Goal: Find specific page/section: Find specific page/section

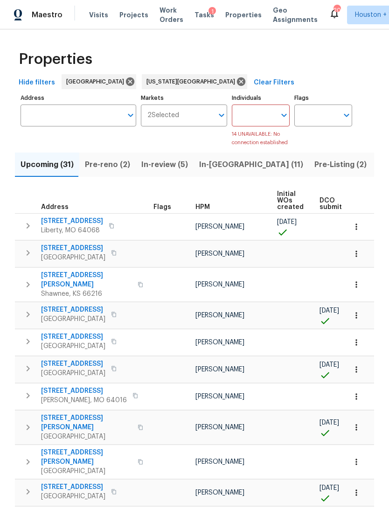
click at [44, 116] on input "Address" at bounding box center [72, 116] width 102 height 22
type input "8412"
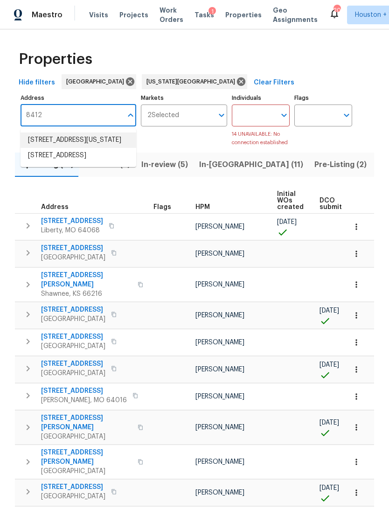
click at [40, 143] on li "[STREET_ADDRESS][US_STATE]" at bounding box center [79, 140] width 116 height 15
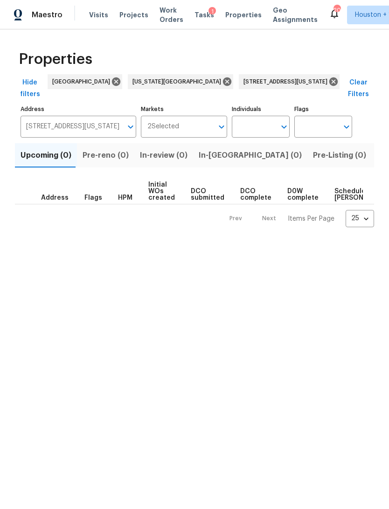
click at [378, 149] on span "Listed (1)" at bounding box center [395, 155] width 34 height 13
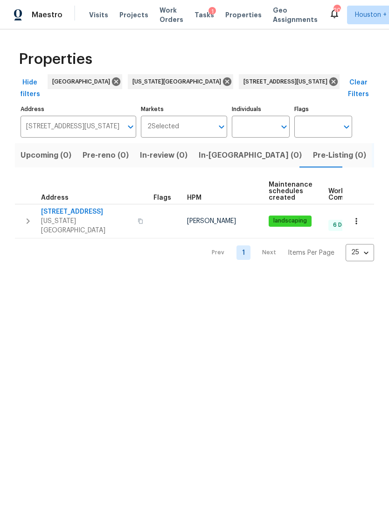
click at [348, 213] on td at bounding box center [359, 221] width 32 height 34
click at [350, 216] on td at bounding box center [359, 221] width 32 height 34
click at [355, 217] on icon "button" at bounding box center [356, 221] width 9 height 9
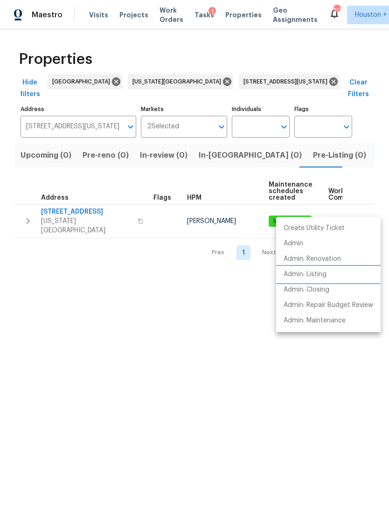
click at [335, 278] on li "Admin: Listing" at bounding box center [328, 274] width 105 height 15
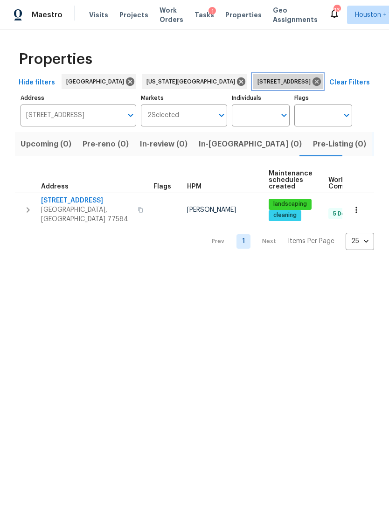
click at [313, 83] on icon at bounding box center [317, 81] width 8 height 8
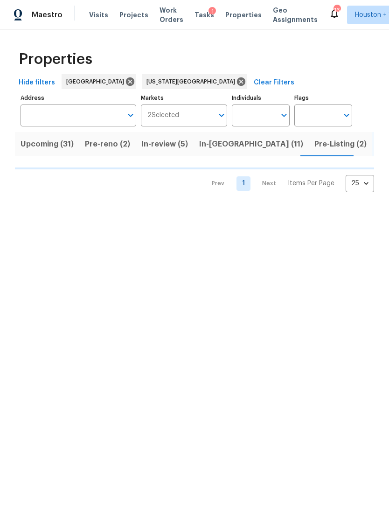
click at [89, 120] on input "Address" at bounding box center [72, 116] width 102 height 22
type input "5514"
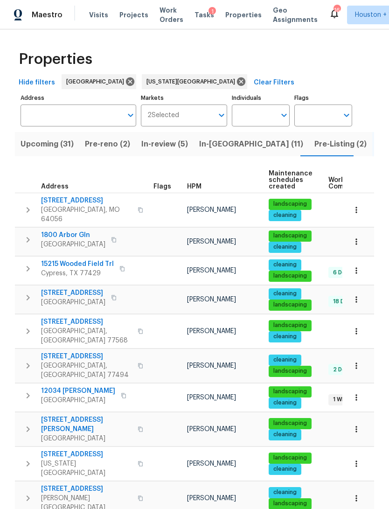
click at [90, 114] on input "Address" at bounding box center [72, 116] width 102 height 22
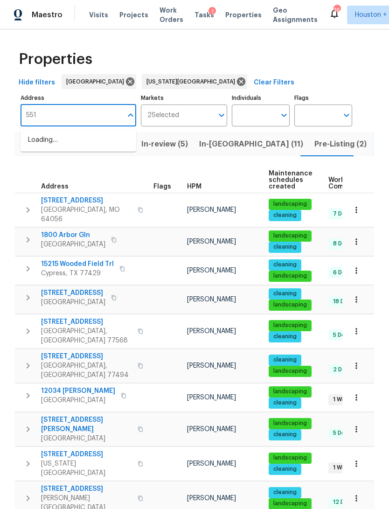
type input "5514"
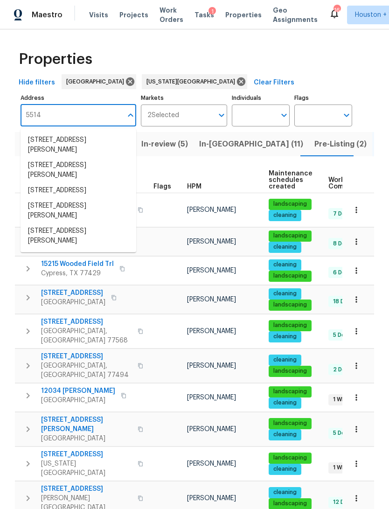
click at [42, 143] on li "5514 Baldwin Elm St Richmond TX 77407" at bounding box center [79, 145] width 116 height 25
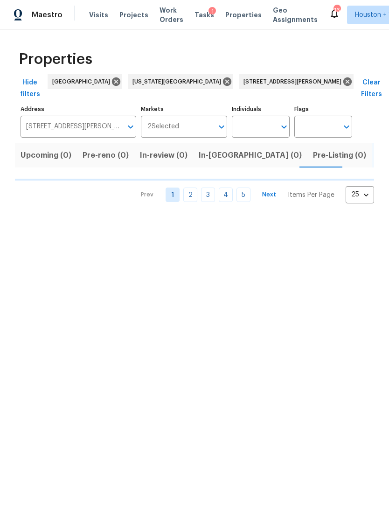
click at [378, 149] on span "Listed (1)" at bounding box center [395, 155] width 34 height 13
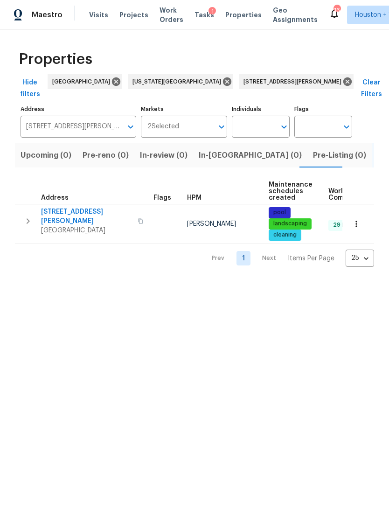
click at [362, 214] on button "button" at bounding box center [356, 224] width 21 height 21
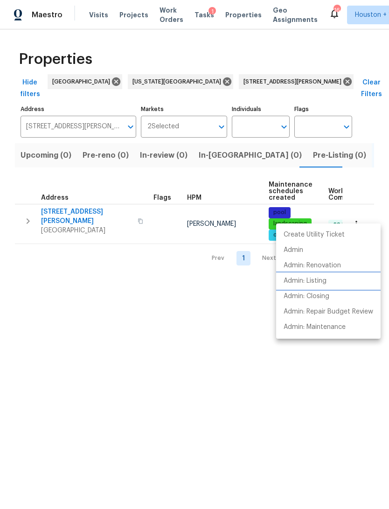
click at [338, 281] on li "Admin: Listing" at bounding box center [328, 281] width 105 height 15
